Goal: Information Seeking & Learning: Learn about a topic

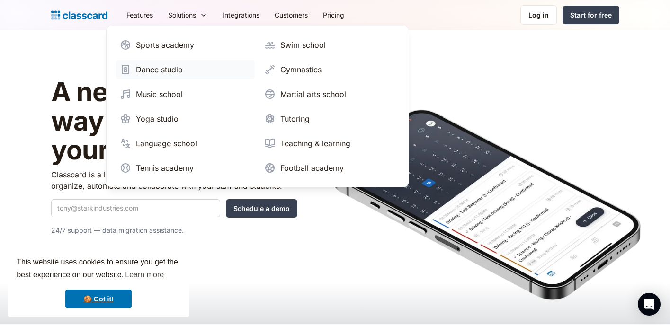
click at [170, 67] on div "Dance studio" at bounding box center [159, 69] width 47 height 11
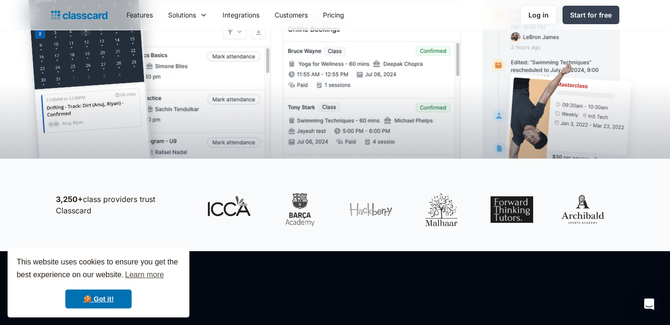
scroll to position [312, 0]
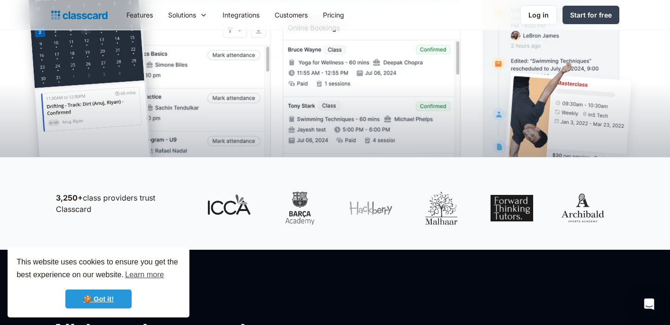
click at [115, 297] on link "🍪 Got it!" at bounding box center [98, 299] width 66 height 19
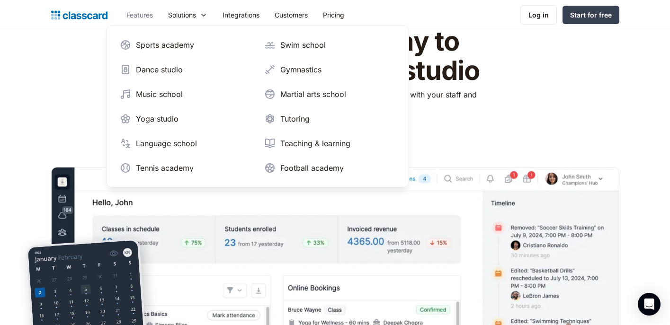
scroll to position [48, 0]
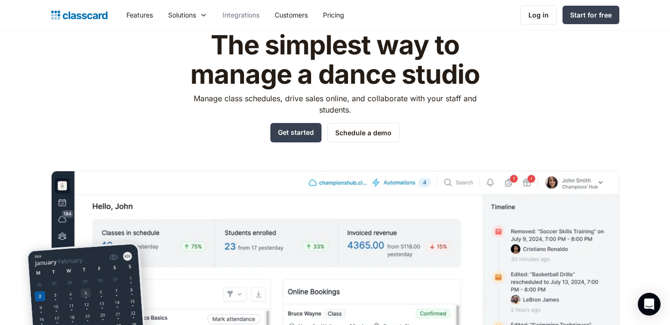
click at [244, 15] on link "Integrations" at bounding box center [241, 14] width 52 height 21
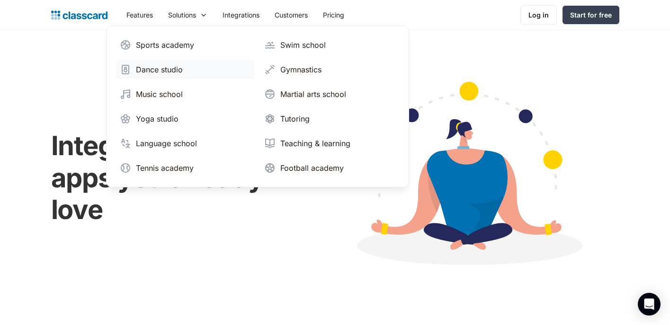
click at [168, 68] on div "Dance studio" at bounding box center [159, 69] width 47 height 11
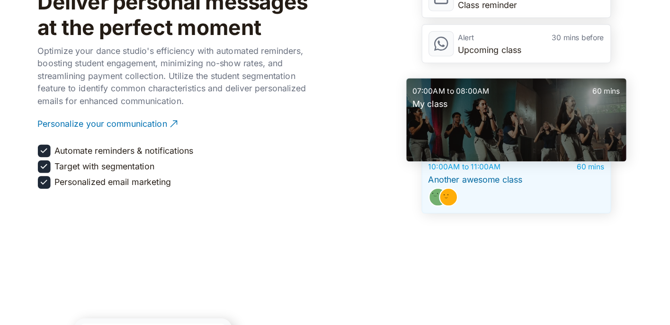
scroll to position [1362, 0]
